Goal: Task Accomplishment & Management: Manage account settings

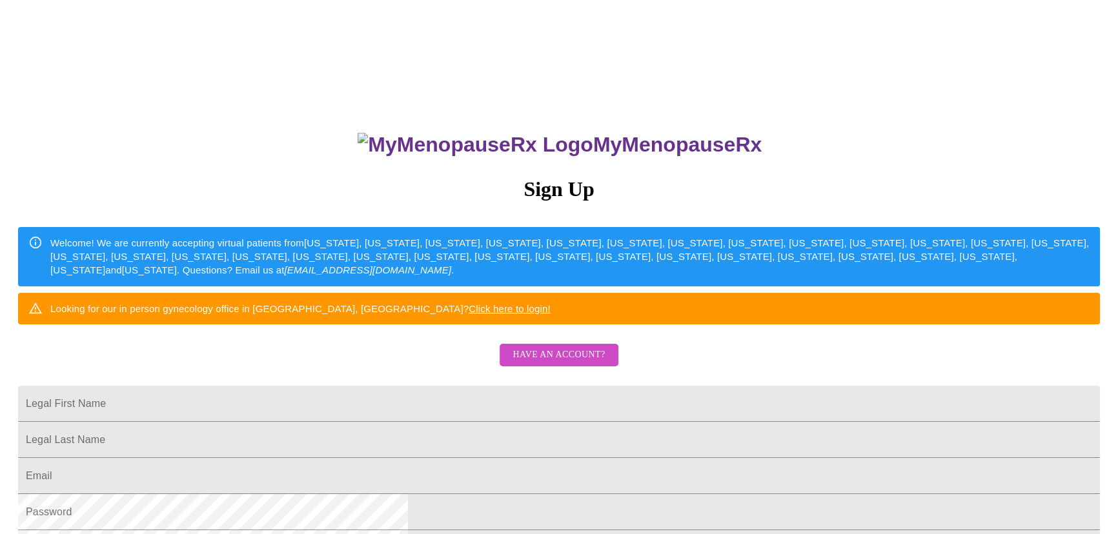
click at [587, 363] on span "Have an account?" at bounding box center [559, 355] width 92 height 16
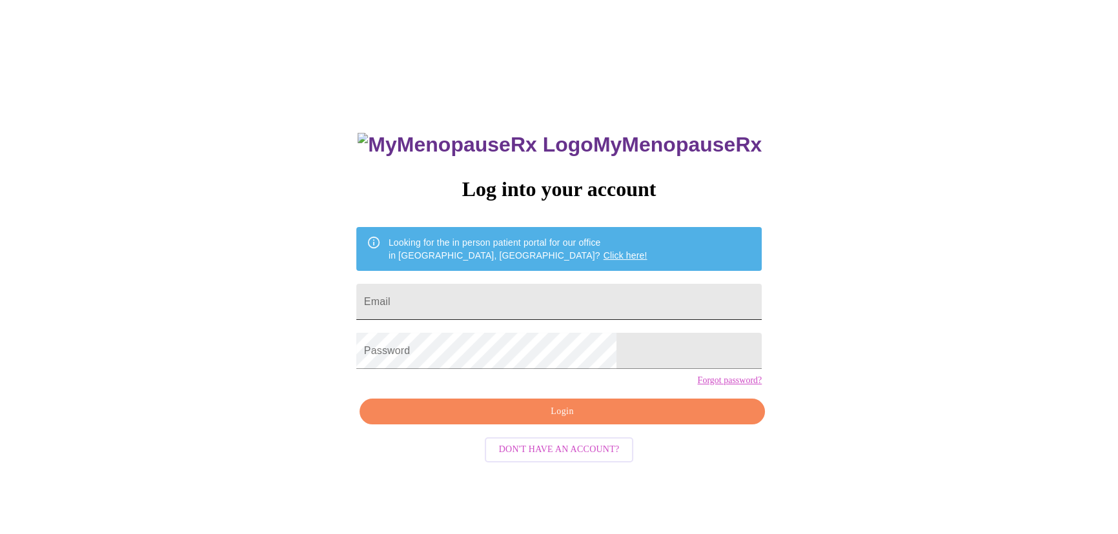
click at [497, 297] on input "Email" at bounding box center [558, 302] width 405 height 36
drag, startPoint x: 531, startPoint y: 300, endPoint x: 524, endPoint y: 287, distance: 14.5
click at [531, 299] on input "Email" at bounding box center [558, 302] width 405 height 36
type input "[EMAIL_ADDRESS][DOMAIN_NAME]"
click at [599, 420] on span "Login" at bounding box center [562, 412] width 376 height 16
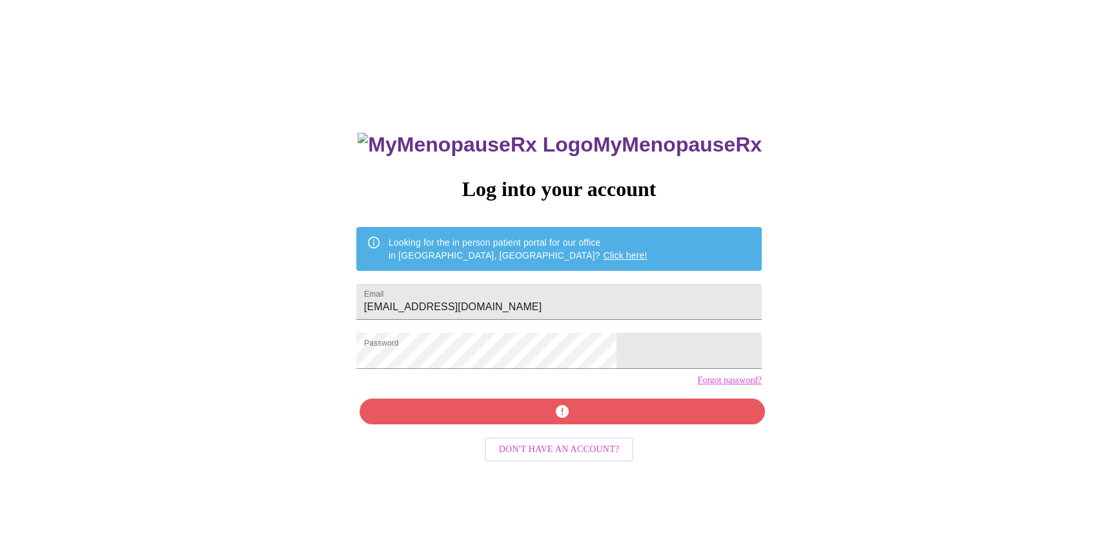
click at [365, 332] on div "MyMenopauseRx Log into your account Looking for the in person patient portal fo…" at bounding box center [559, 326] width 1108 height 642
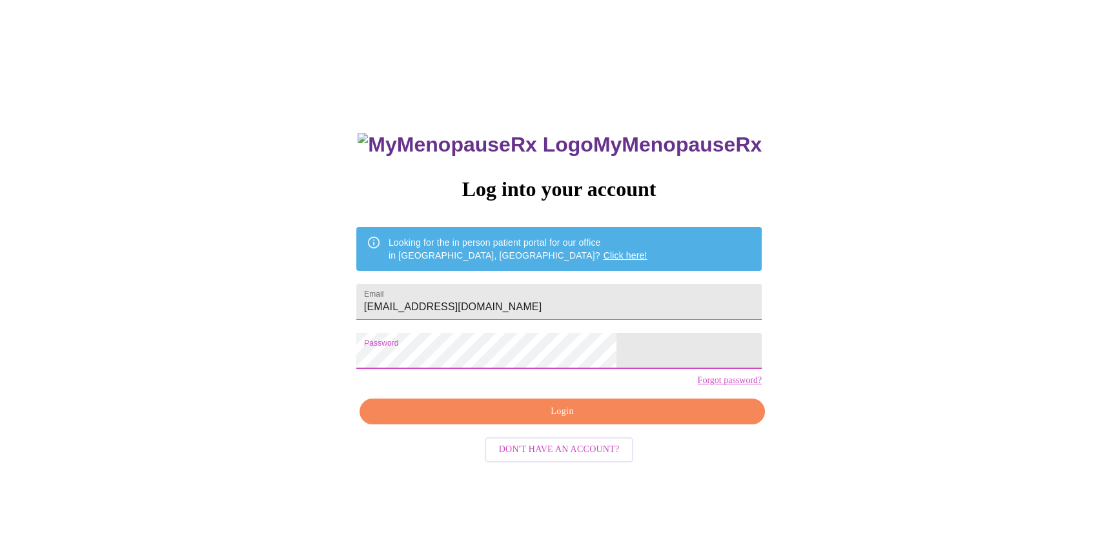
click at [831, 244] on div "MyMenopauseRx Log into your account Looking for the in person patient portal fo…" at bounding box center [559, 326] width 1108 height 642
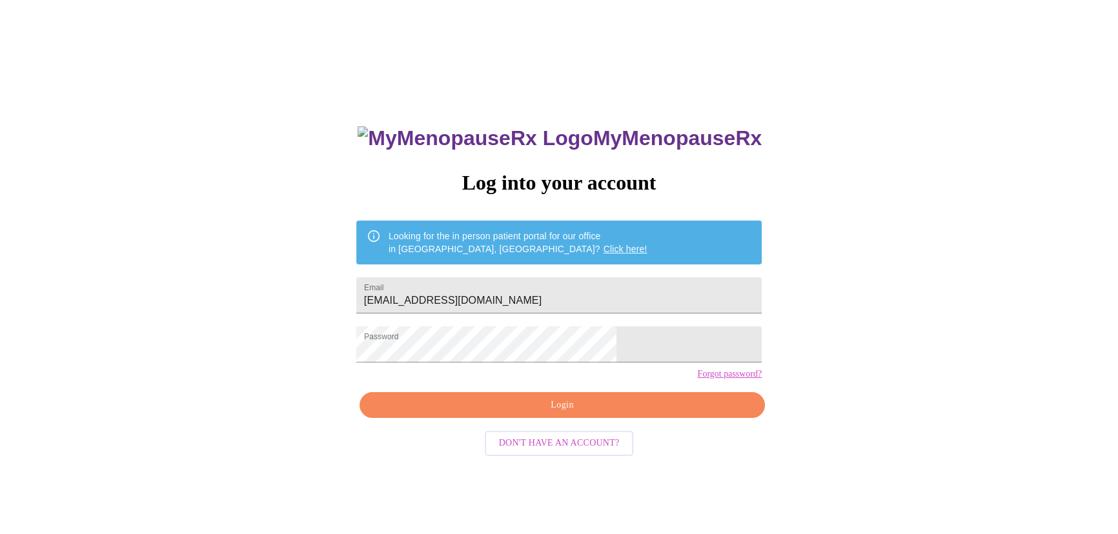
scroll to position [13, 0]
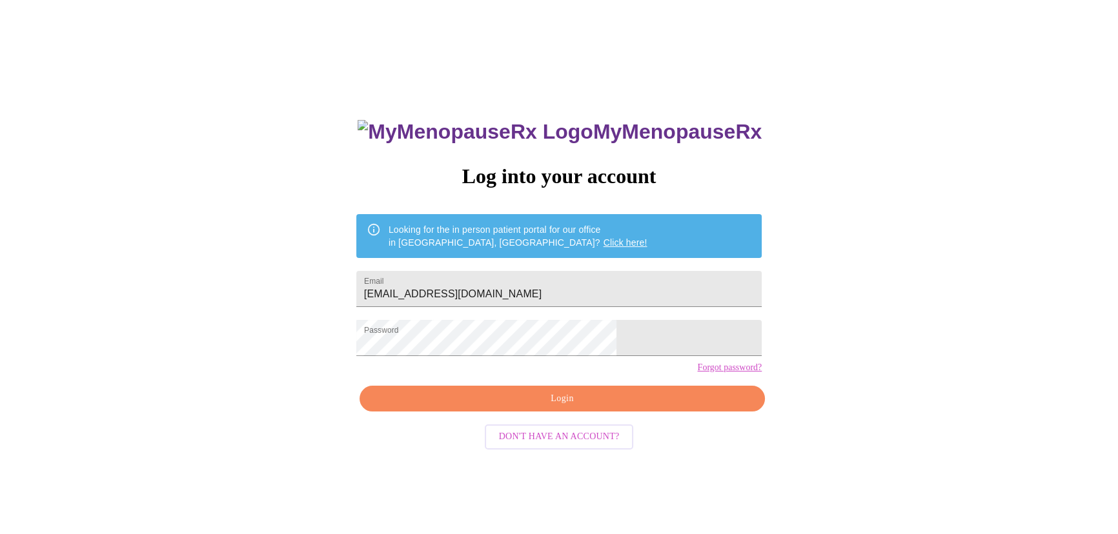
click at [534, 407] on span "Login" at bounding box center [562, 399] width 376 height 16
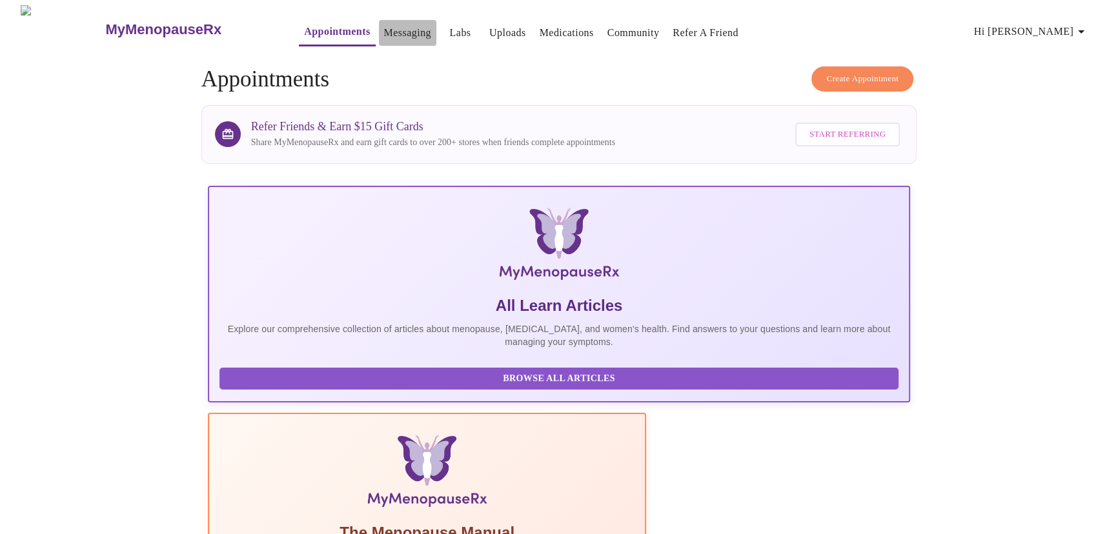
click at [384, 26] on link "Messaging" at bounding box center [407, 33] width 47 height 18
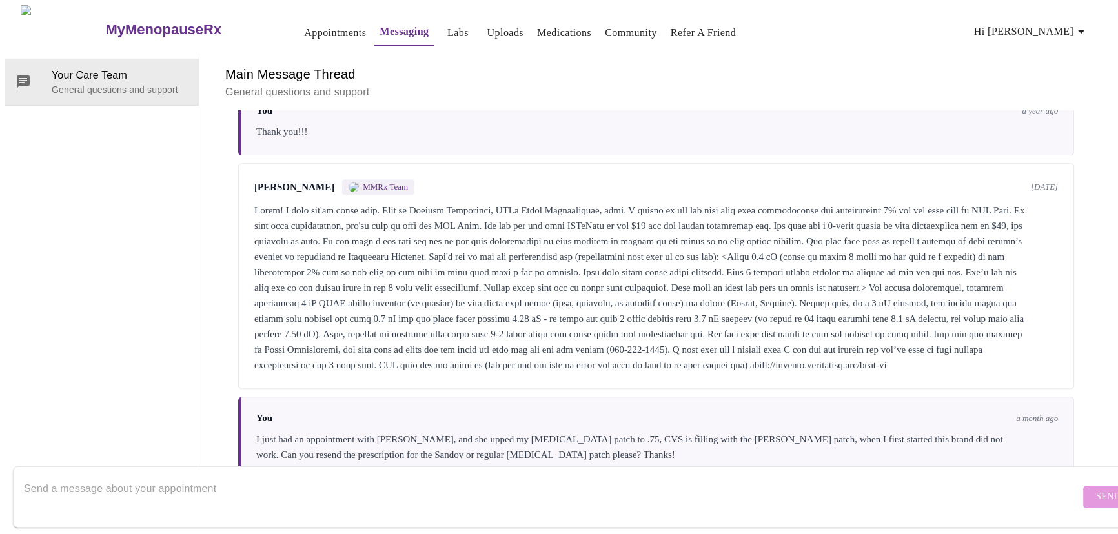
scroll to position [809, 0]
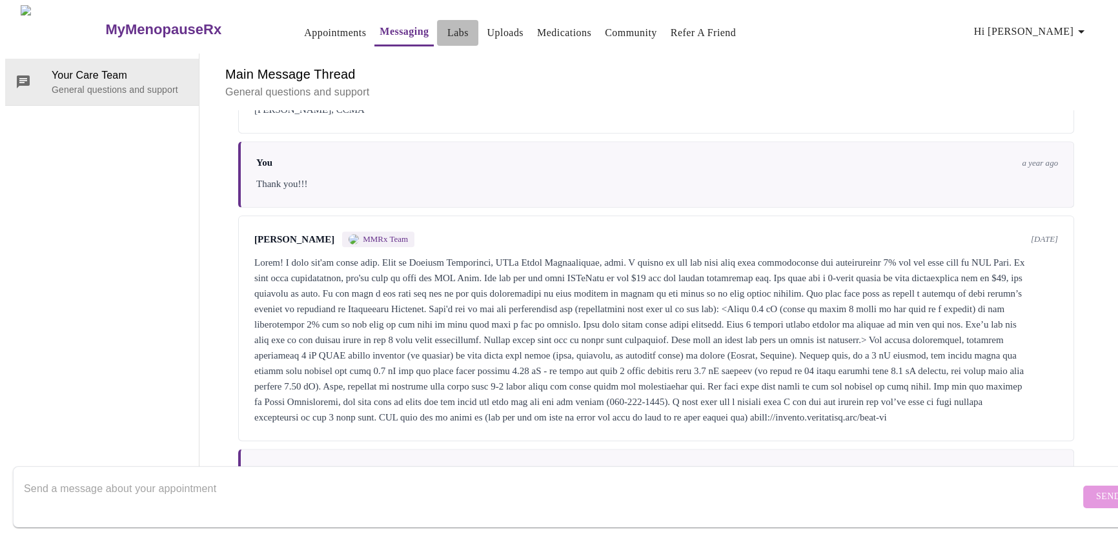
click at [447, 28] on link "Labs" at bounding box center [457, 33] width 21 height 18
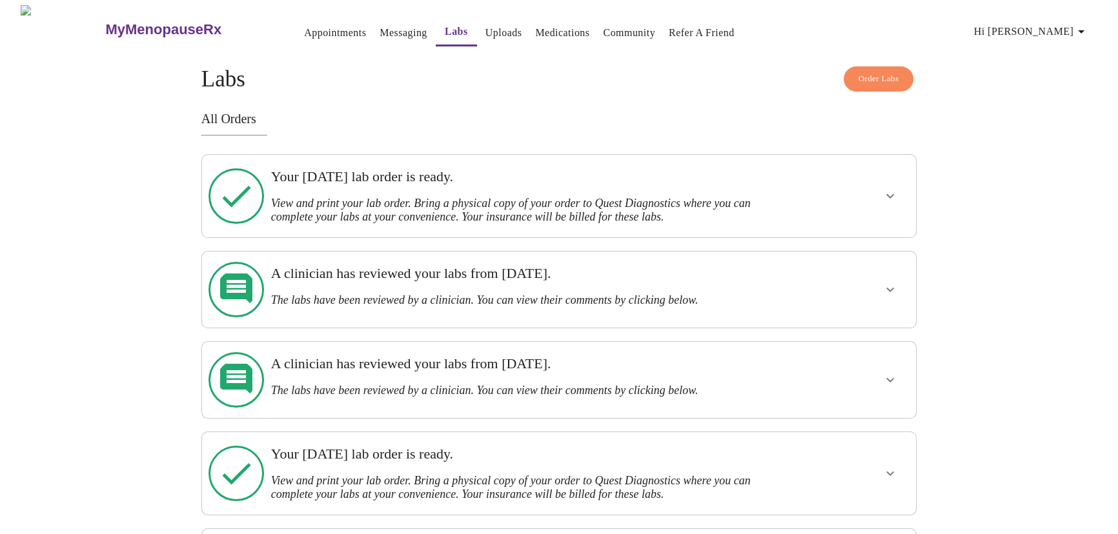
click at [485, 28] on link "Uploads" at bounding box center [503, 33] width 37 height 18
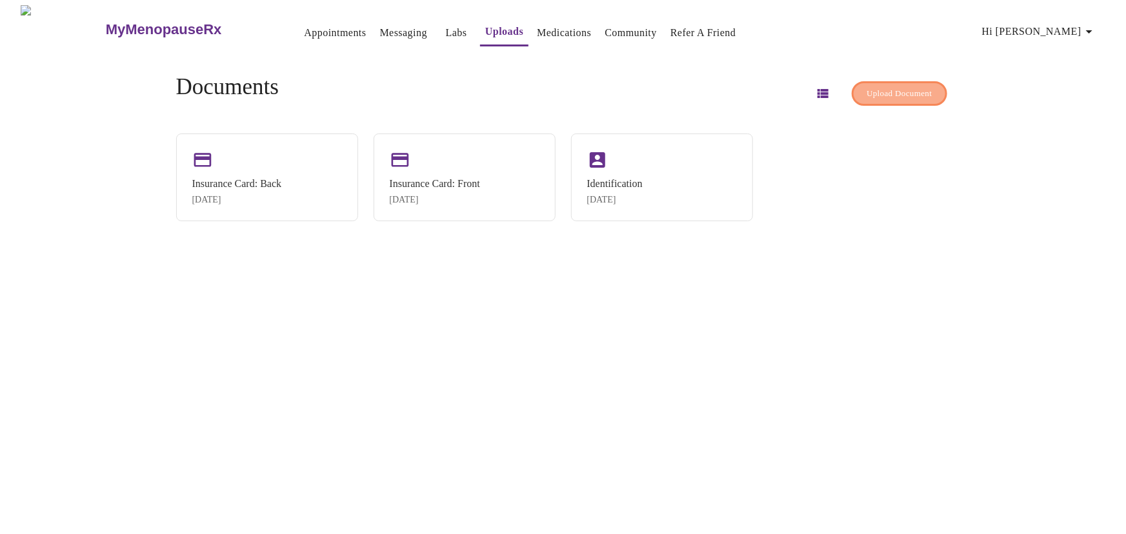
click at [874, 86] on span "Upload Document" at bounding box center [899, 93] width 65 height 15
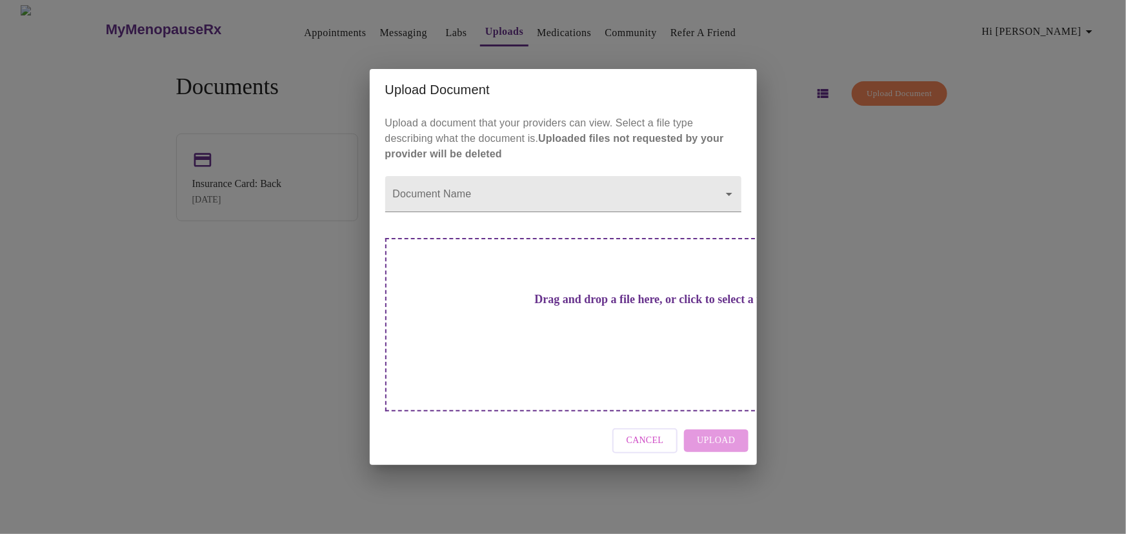
click at [651, 433] on span "Cancel" at bounding box center [645, 441] width 37 height 16
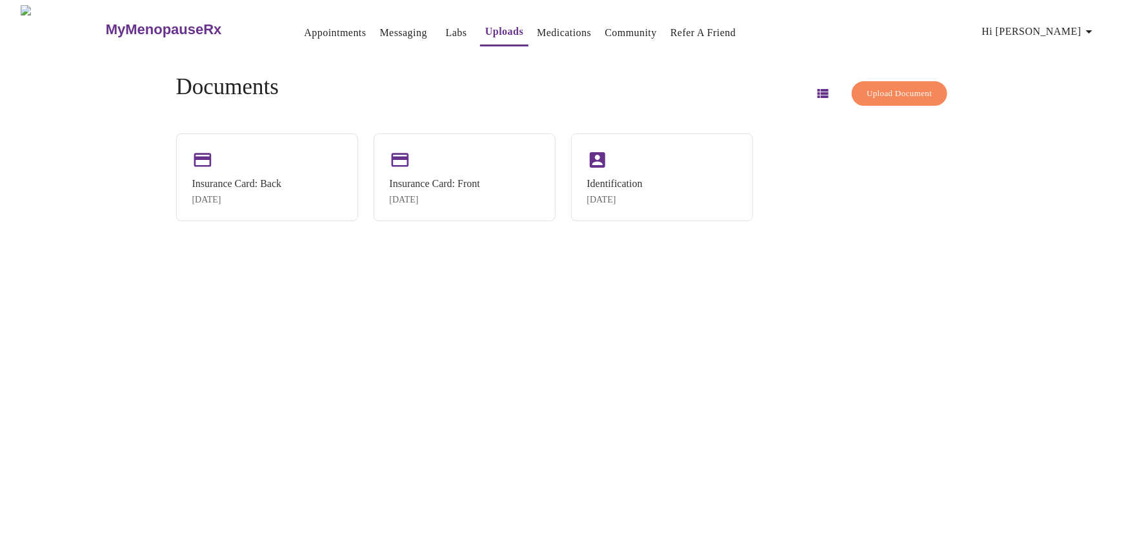
drag, startPoint x: 886, startPoint y: 212, endPoint x: 551, endPoint y: 125, distance: 346.6
click at [867, 210] on div "Insurance Card: Back [DATE] Insurance Card: Front [DATE] Identification [DATE]" at bounding box center [563, 178] width 775 height 88
click at [446, 25] on link "Labs" at bounding box center [456, 33] width 21 height 18
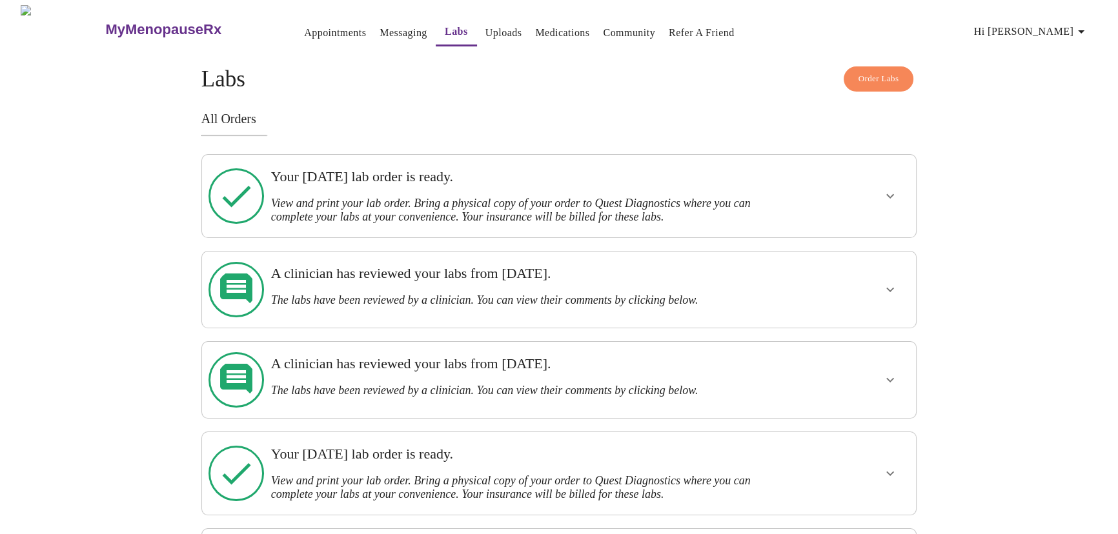
click at [884, 198] on icon "show more" at bounding box center [889, 195] width 15 height 15
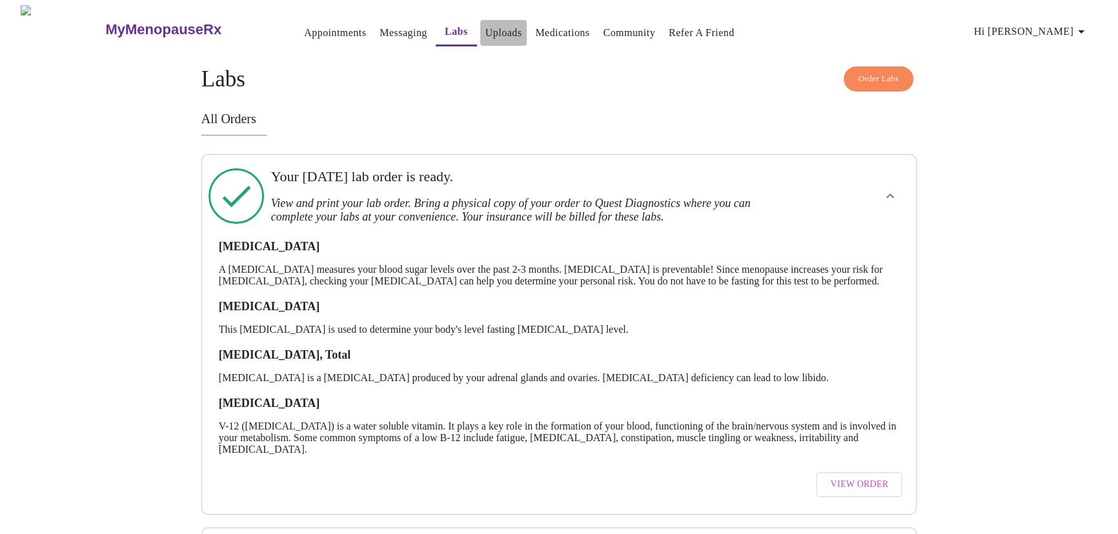
click at [485, 26] on link "Uploads" at bounding box center [503, 33] width 37 height 18
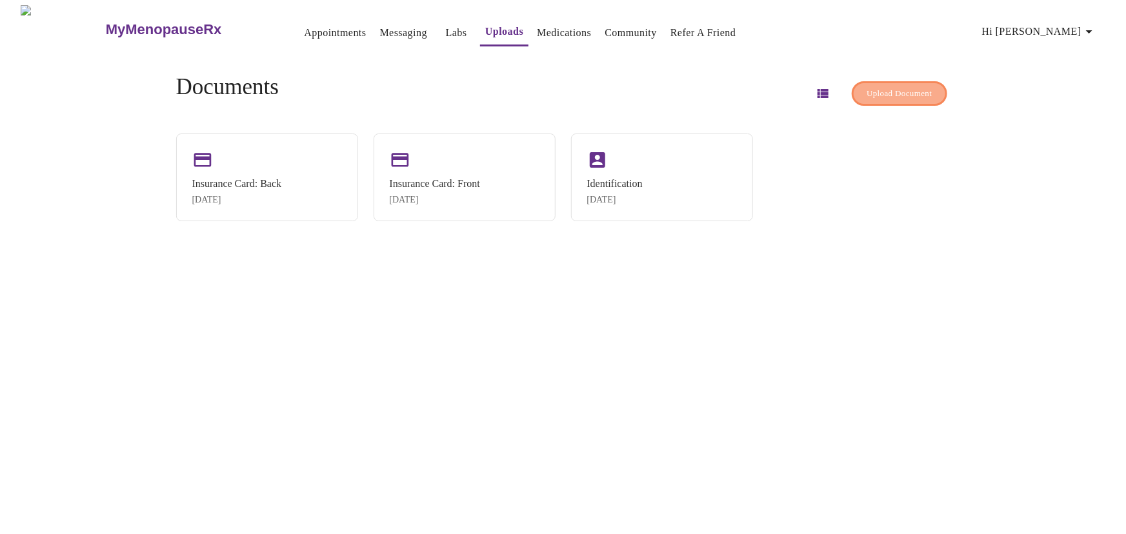
click at [902, 89] on span "Upload Document" at bounding box center [899, 93] width 65 height 15
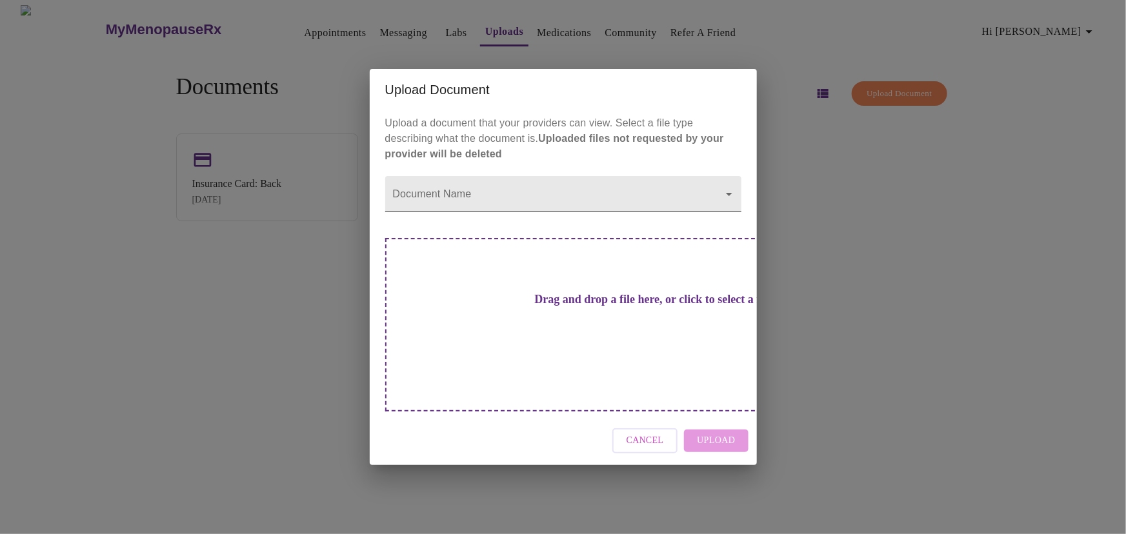
click at [709, 217] on body "MyMenopauseRx Appointments Messaging Labs Uploads Medications Community Refer a…" at bounding box center [563, 272] width 1116 height 534
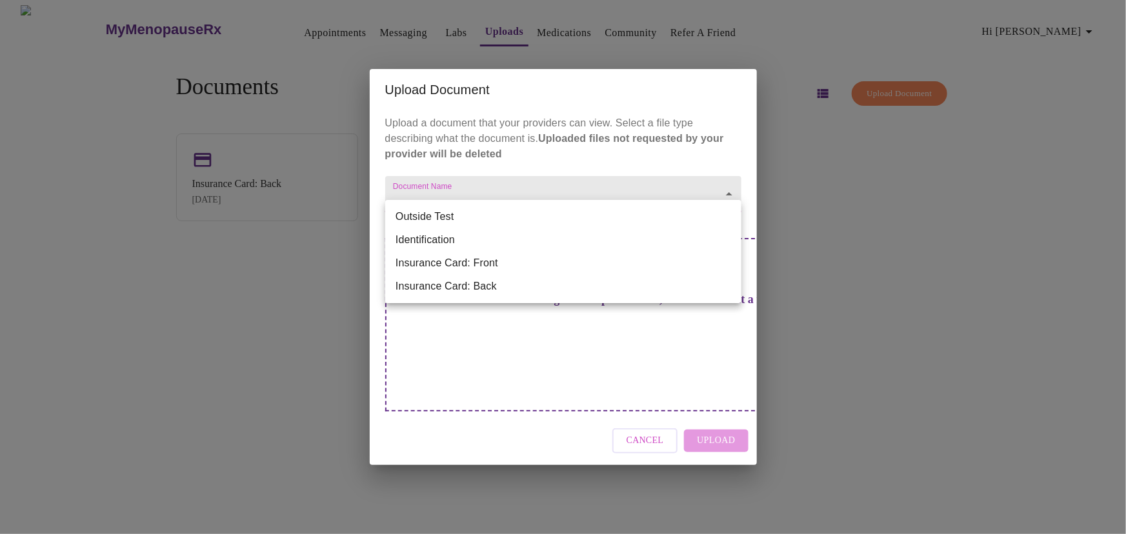
click at [485, 216] on li "Outside Test" at bounding box center [563, 216] width 356 height 23
type input "Outside Test"
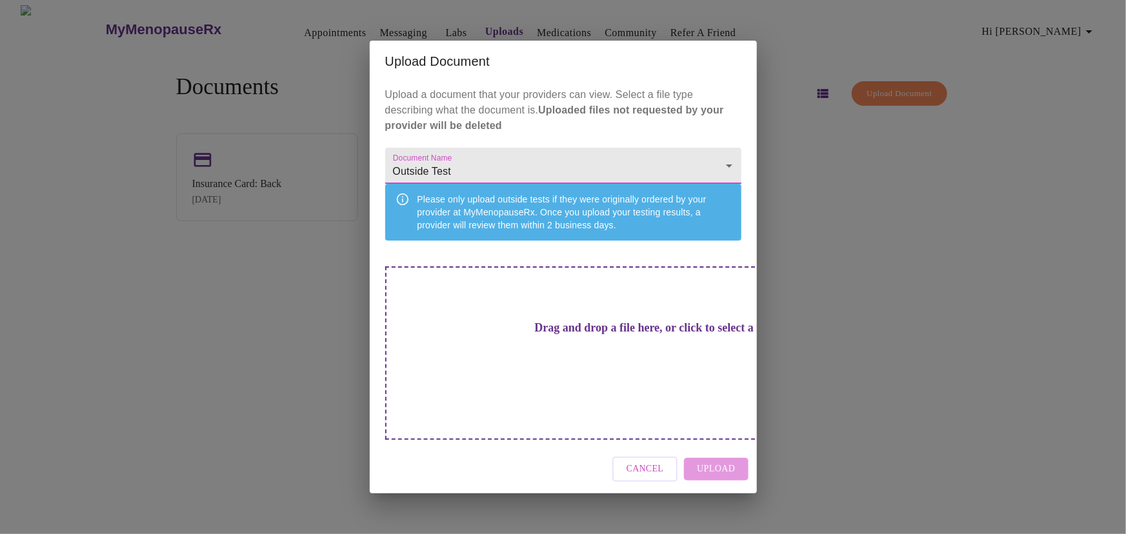
click at [478, 310] on div "Drag and drop a file here, or click to select a file" at bounding box center [653, 354] width 537 height 174
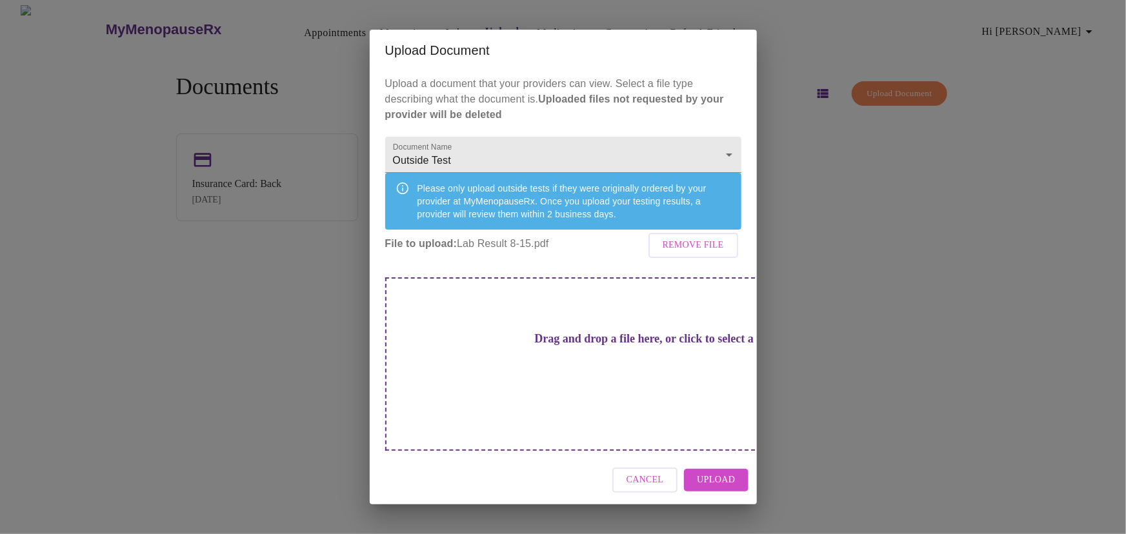
drag, startPoint x: 738, startPoint y: 464, endPoint x: 724, endPoint y: 465, distance: 14.2
click at [738, 469] on button "Upload" at bounding box center [716, 480] width 64 height 23
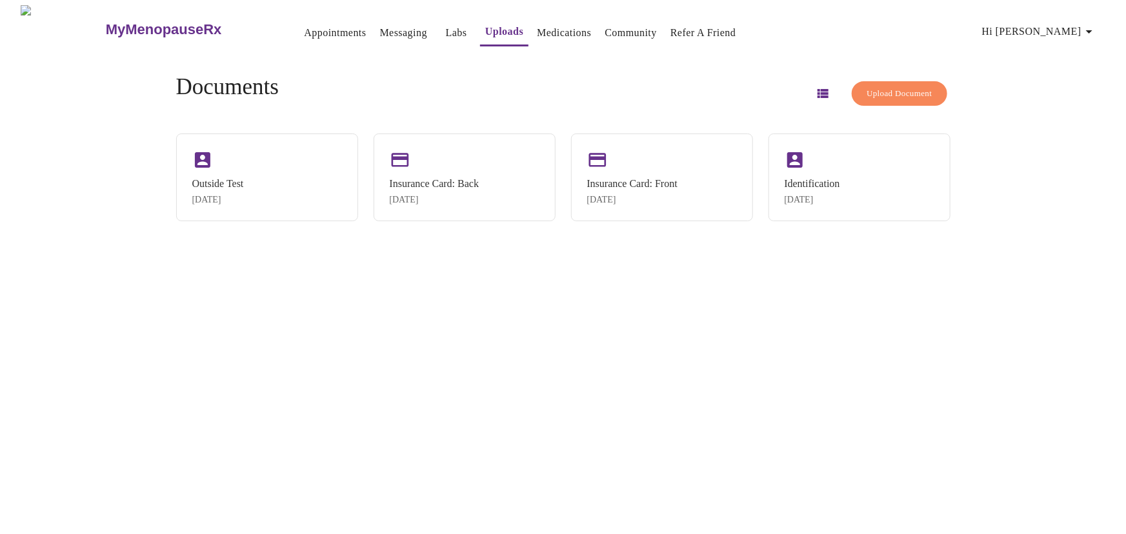
click at [1038, 127] on div "MyMenopauseRx Appointments Messaging Labs Uploads Medications Community Refer a…" at bounding box center [563, 272] width 1116 height 534
click at [1059, 26] on span "Hi [PERSON_NAME]" at bounding box center [1039, 32] width 115 height 18
click at [1072, 97] on li "Log out" at bounding box center [1067, 96] width 59 height 23
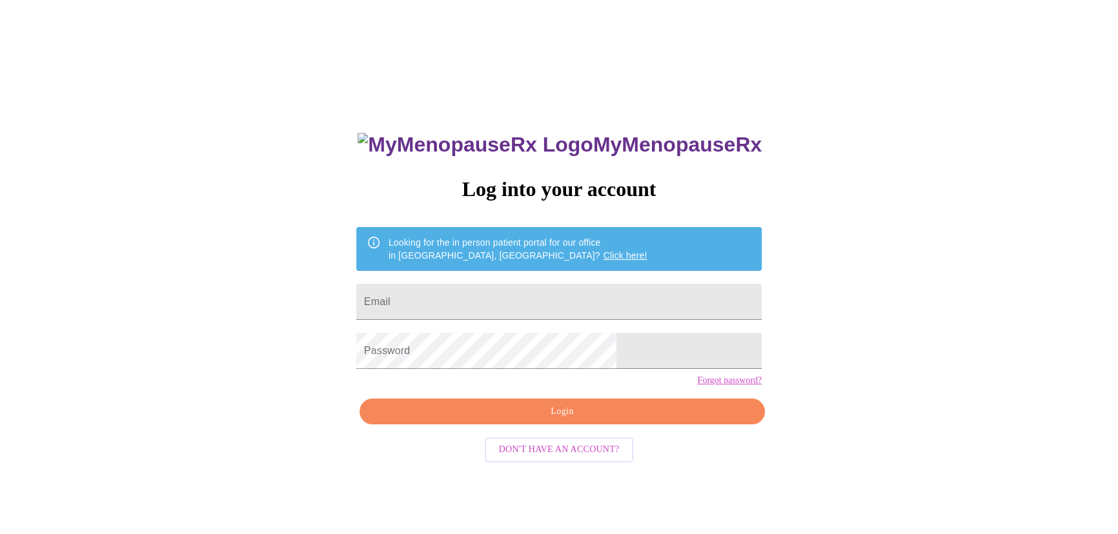
click at [770, 531] on div "MyMenopauseRx Log into your account Looking for the in person patient portal fo…" at bounding box center [559, 326] width 1108 height 642
